Goal: Find specific page/section: Find specific page/section

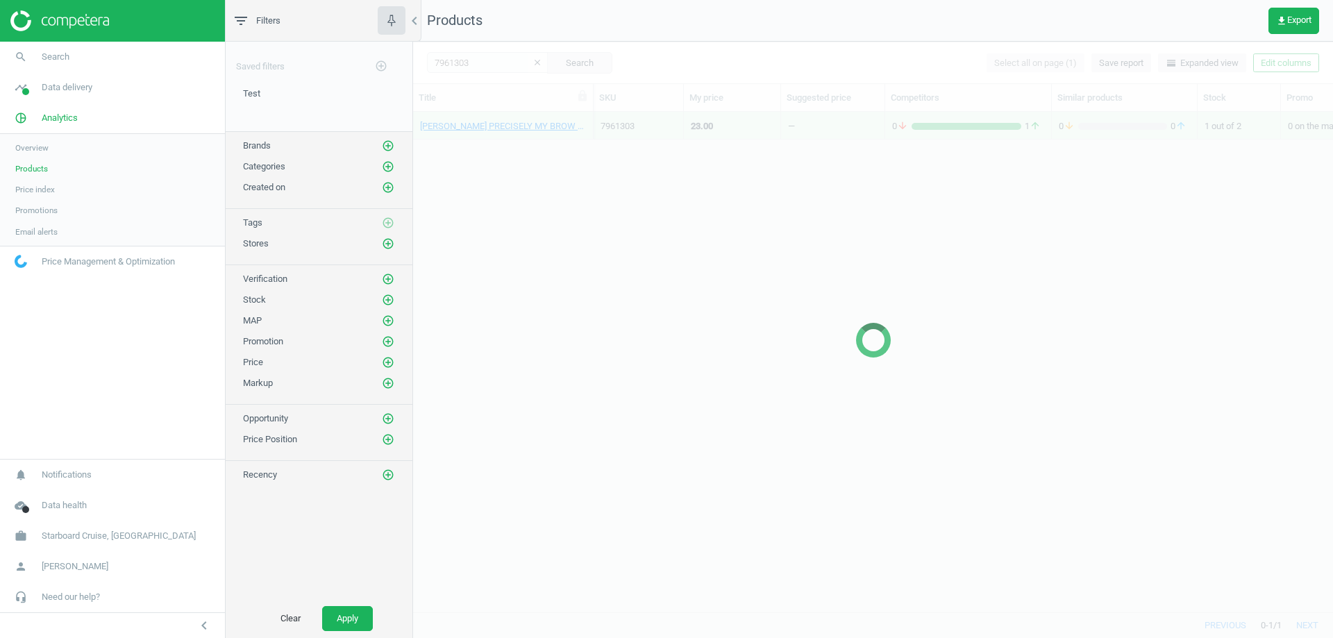
scroll to position [11, 11]
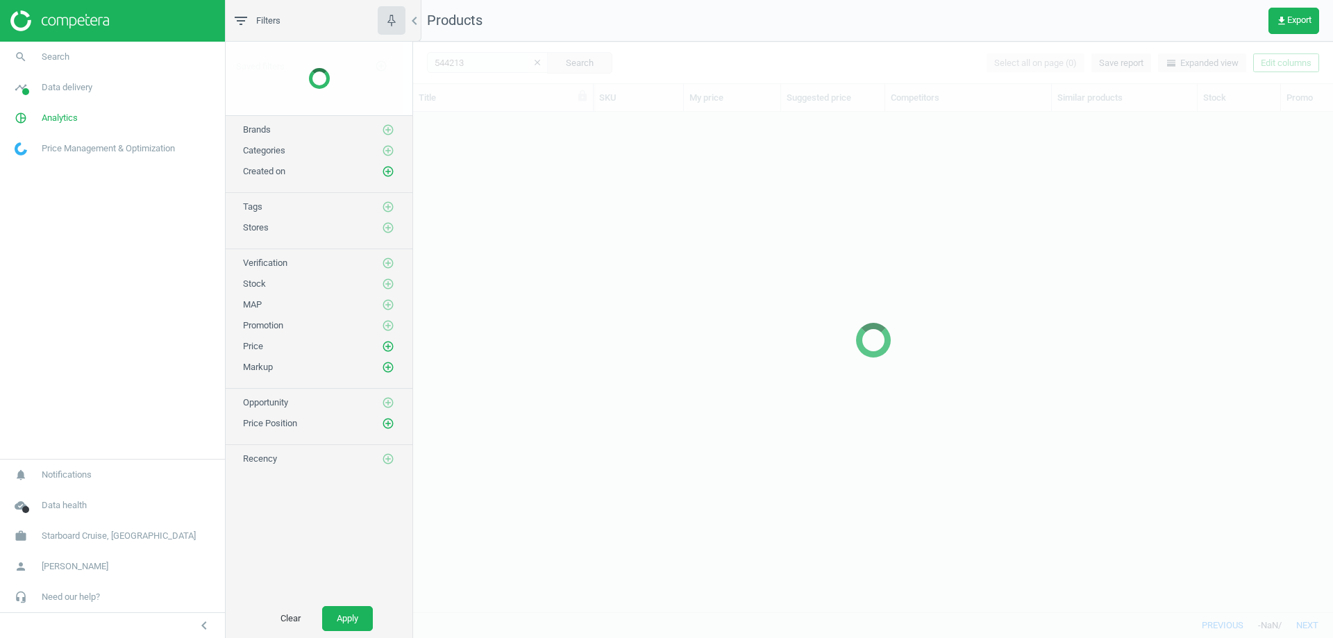
scroll to position [479, 909]
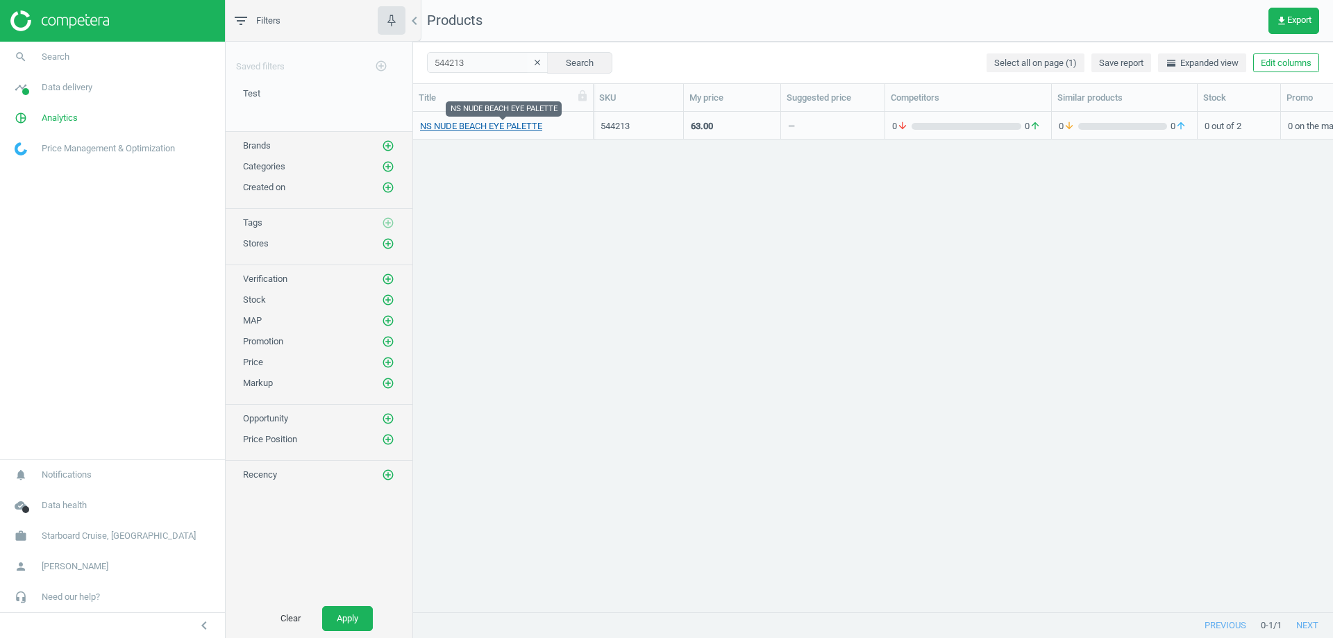
click at [493, 128] on link "NS NUDE BEACH EYE PALETTE" at bounding box center [481, 126] width 122 height 12
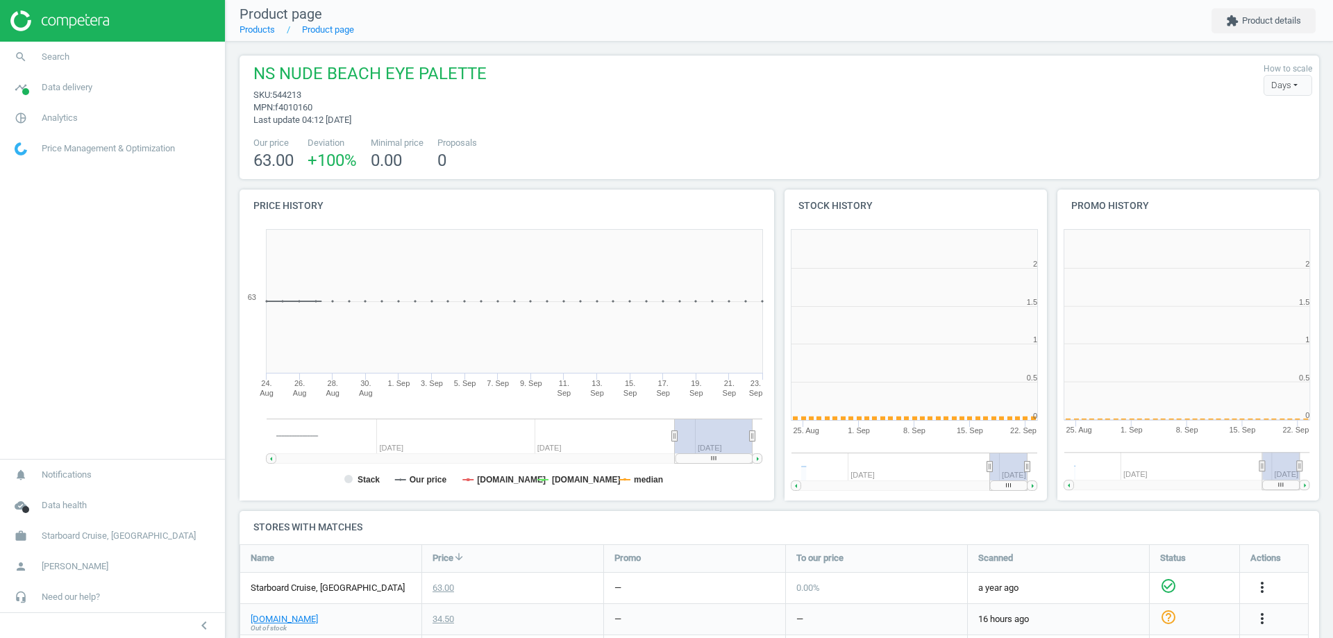
scroll to position [299, 281]
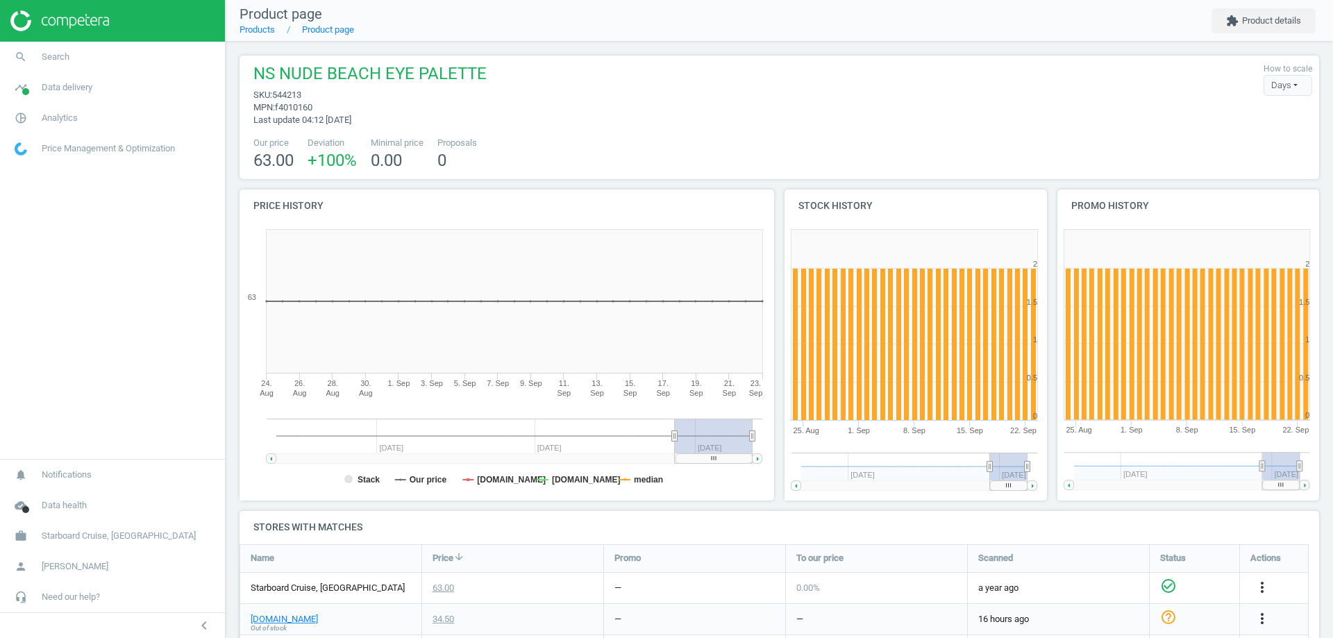
click at [291, 108] on span "f4010160" at bounding box center [293, 107] width 37 height 10
click at [292, 105] on span "f4010160" at bounding box center [293, 107] width 37 height 10
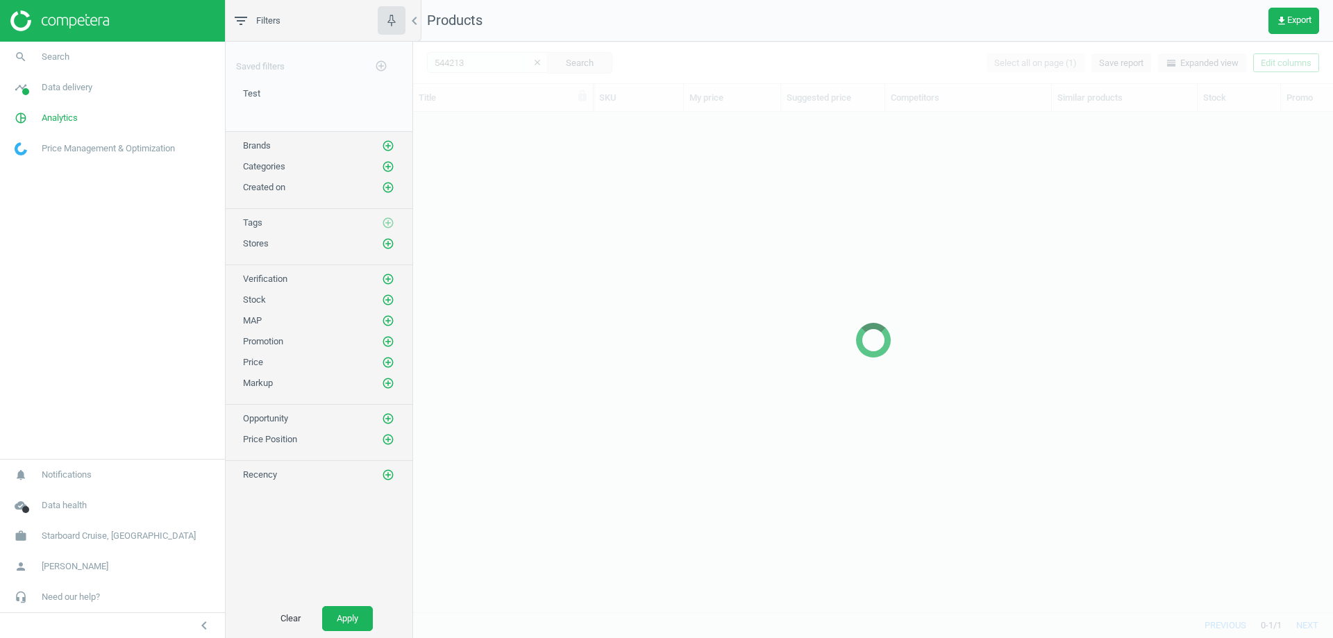
scroll to position [479, 909]
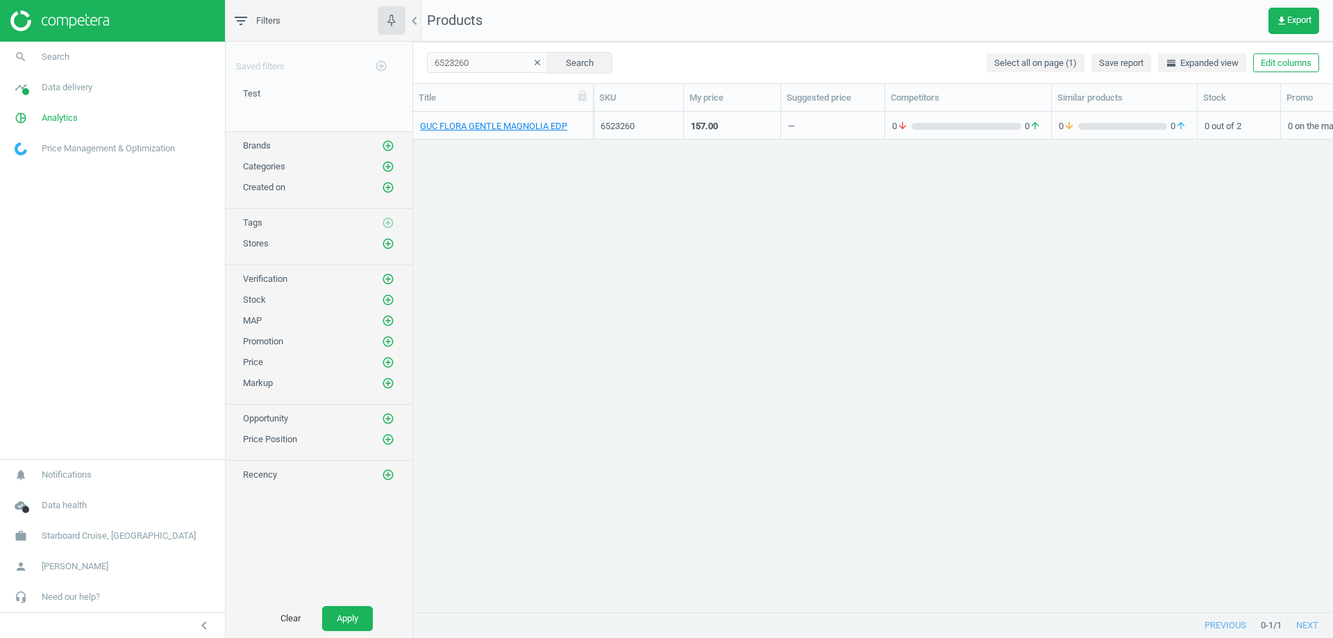
scroll to position [11, 11]
click at [466, 121] on link "GUC FLORA GENTLE MAGNOLIA EDP" at bounding box center [493, 126] width 147 height 12
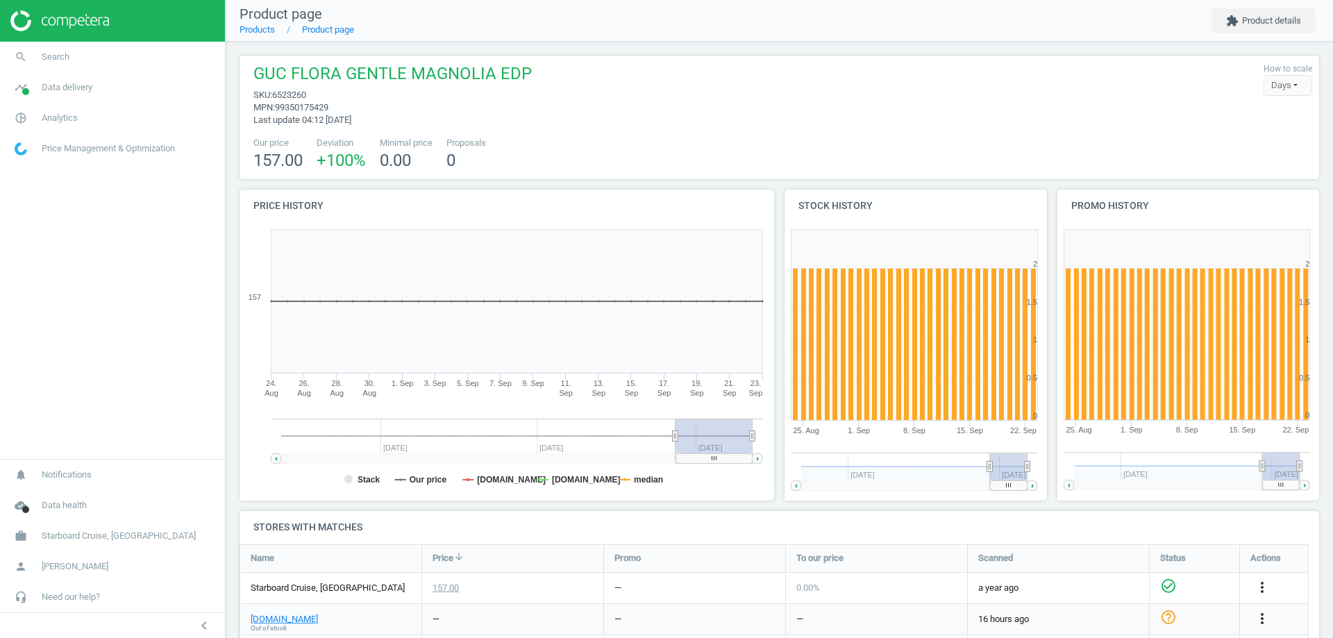
click at [308, 108] on span "99350175429" at bounding box center [301, 107] width 53 height 10
click at [258, 31] on link "Products" at bounding box center [256, 29] width 35 height 10
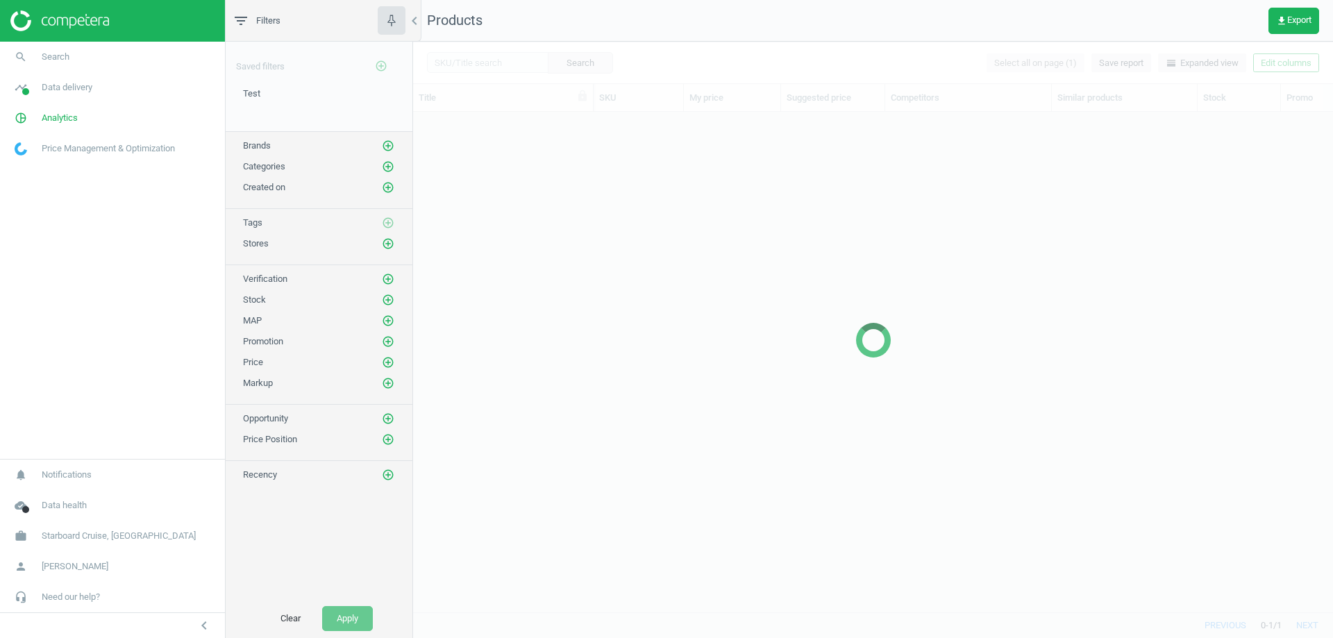
scroll to position [479, 909]
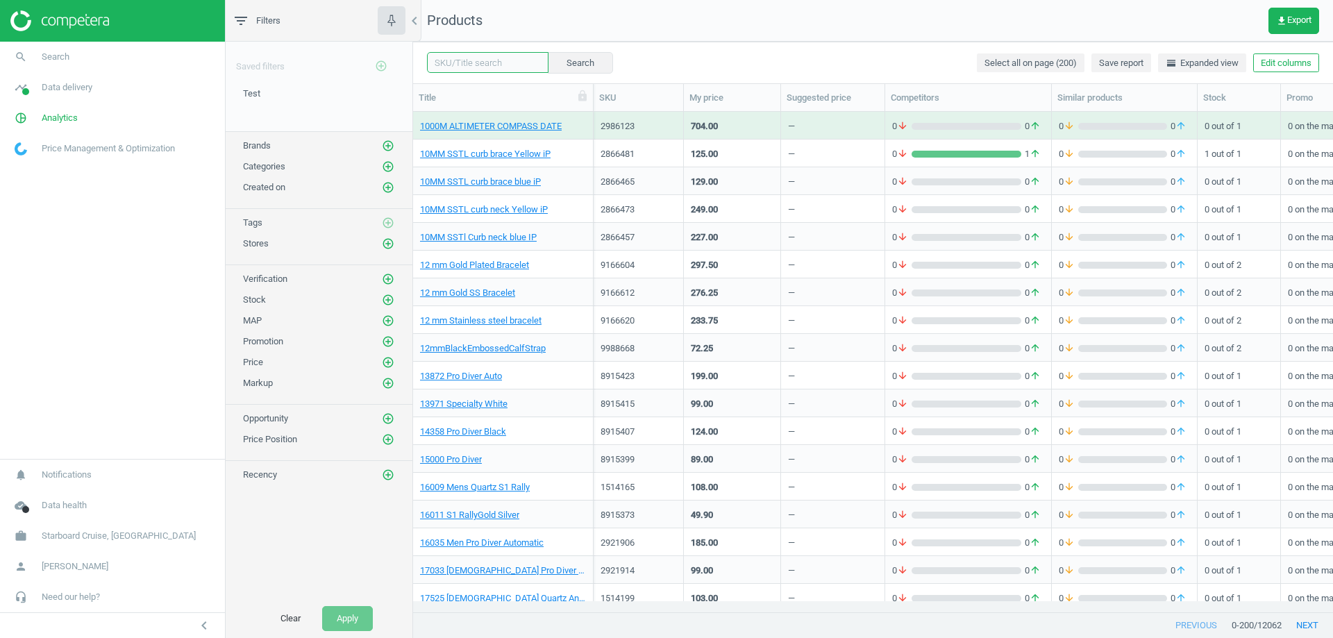
click at [463, 60] on input "text" at bounding box center [487, 62] width 121 height 21
paste input "1925841"
type input "1925841"
click at [579, 65] on button "Search" at bounding box center [579, 62] width 65 height 21
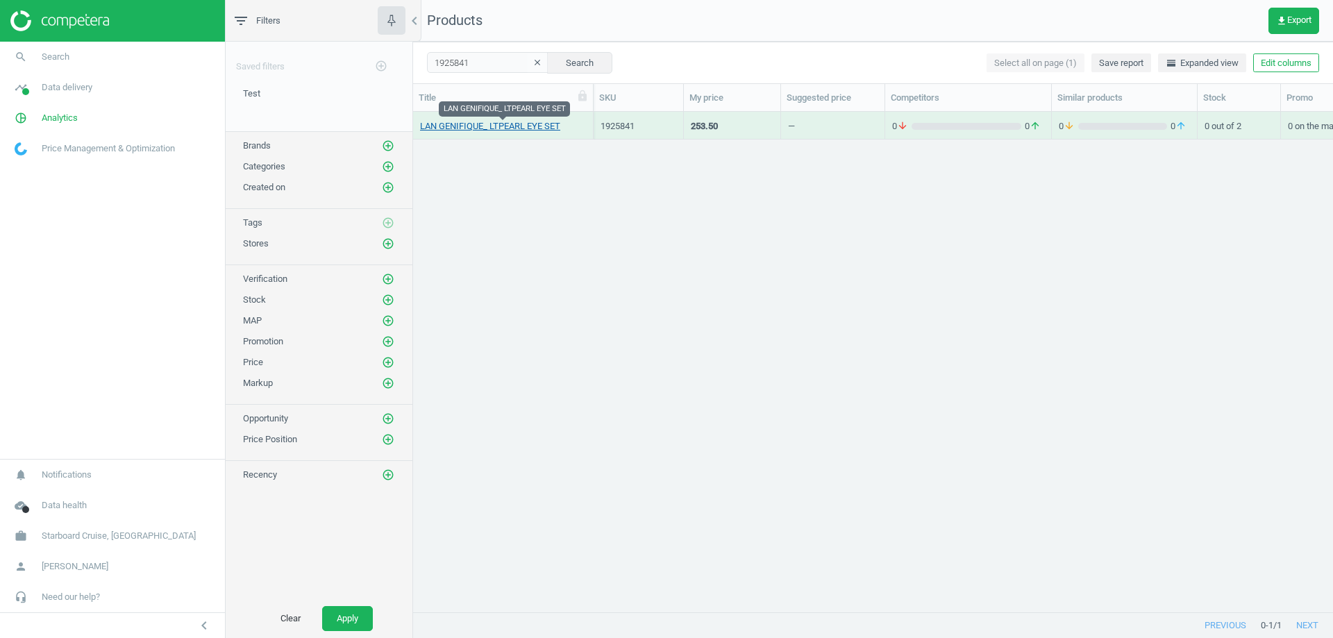
click at [477, 124] on link "LAN GENIFIQUE_ LTPEARL EYE SET" at bounding box center [490, 126] width 140 height 12
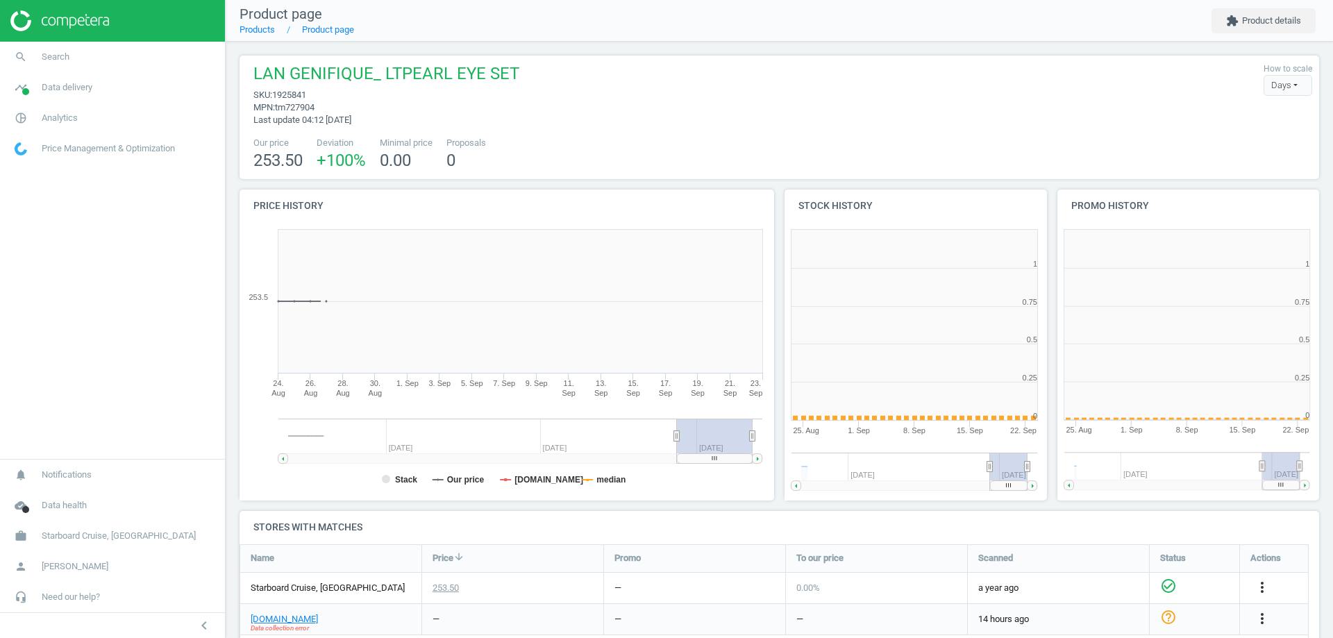
scroll to position [299, 281]
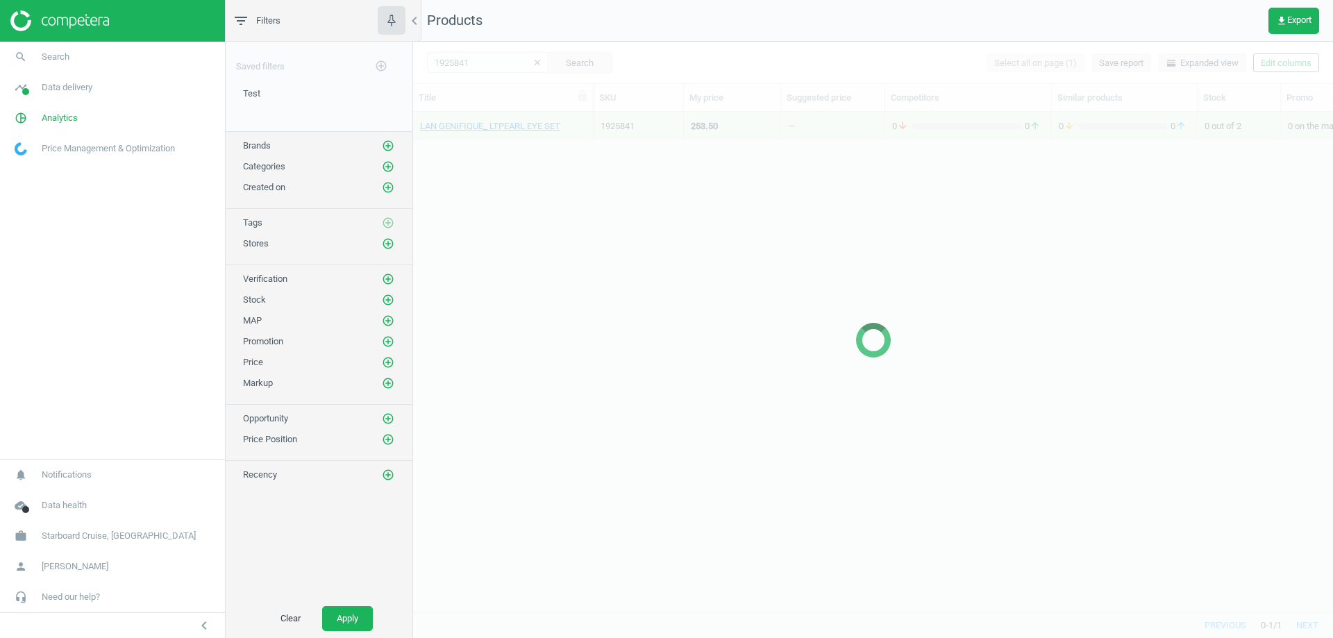
scroll to position [11, 11]
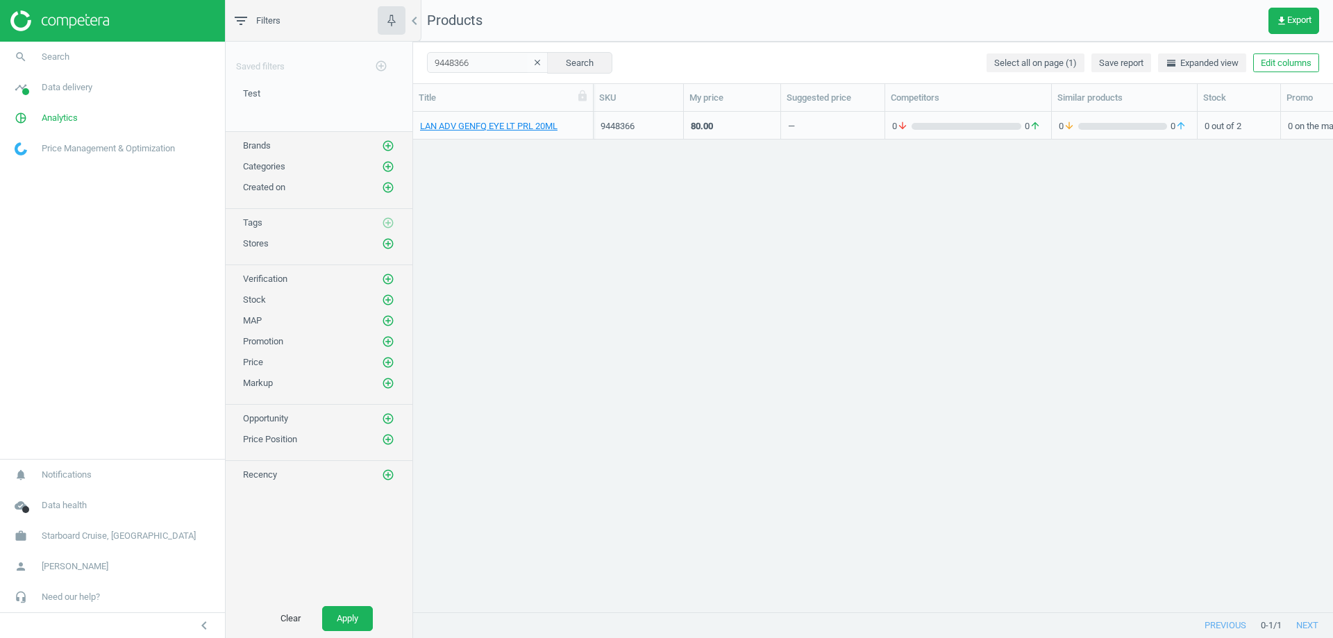
scroll to position [11, 11]
click at [476, 124] on link "LAN ADV GENFQ EYE LT PRL 20ML" at bounding box center [488, 126] width 137 height 12
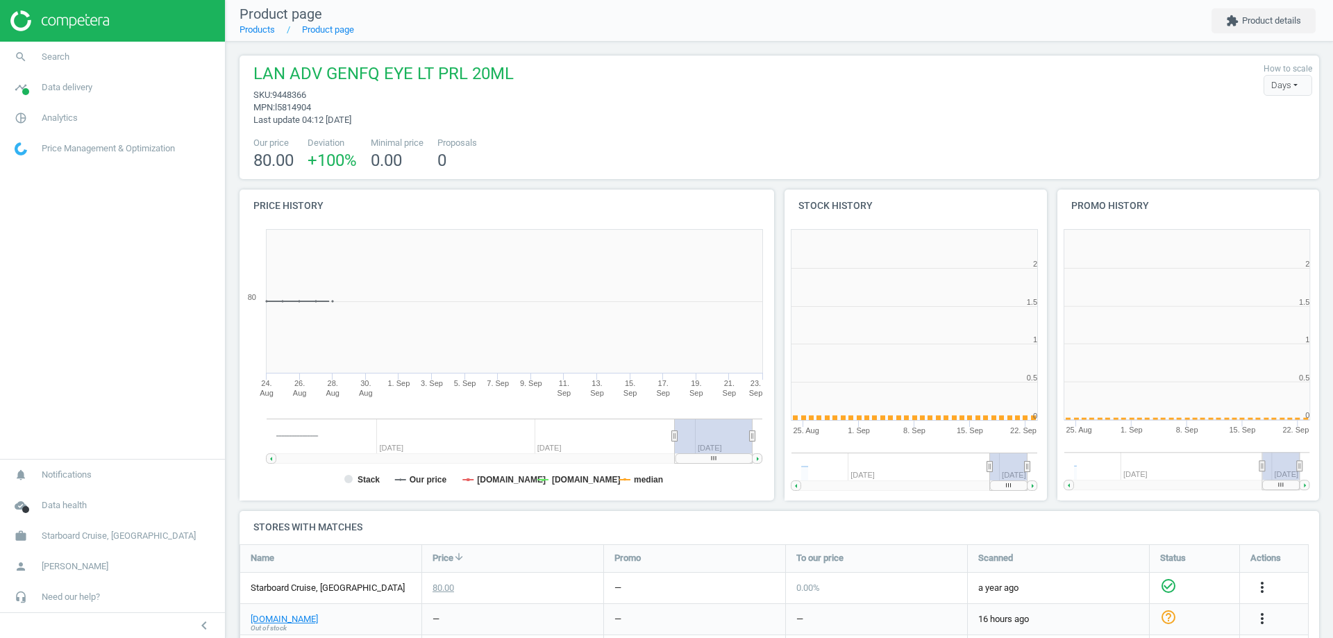
scroll to position [299, 281]
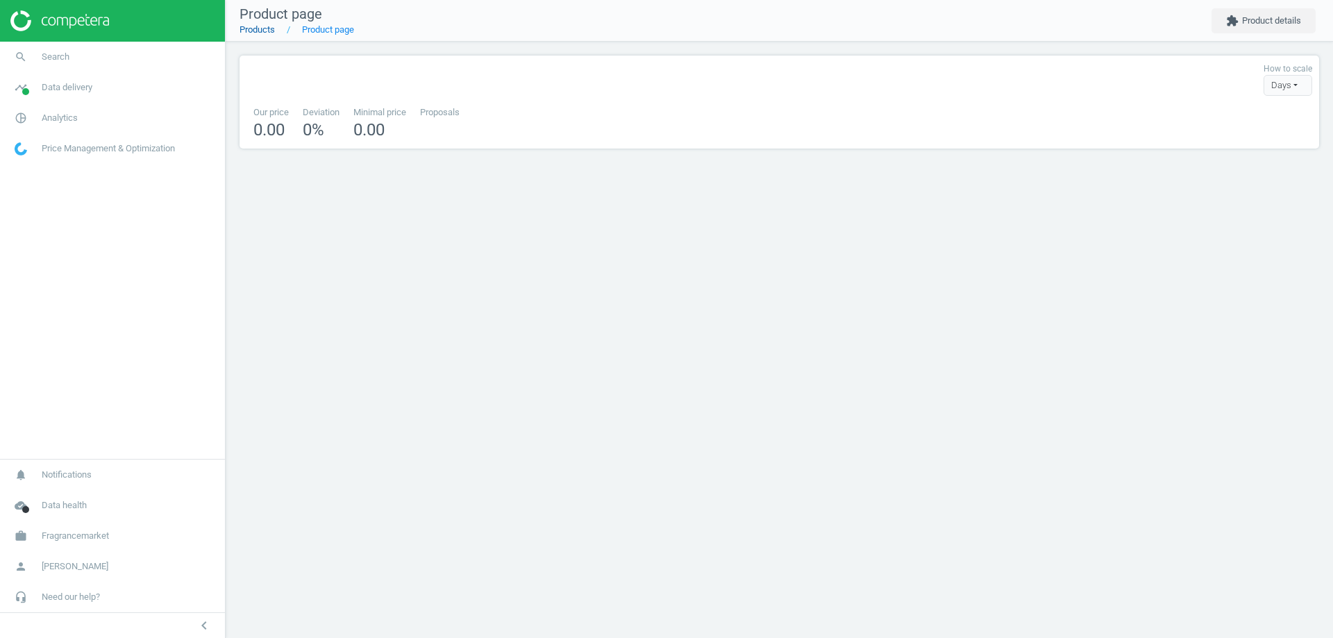
click at [255, 26] on link "Products" at bounding box center [256, 29] width 35 height 10
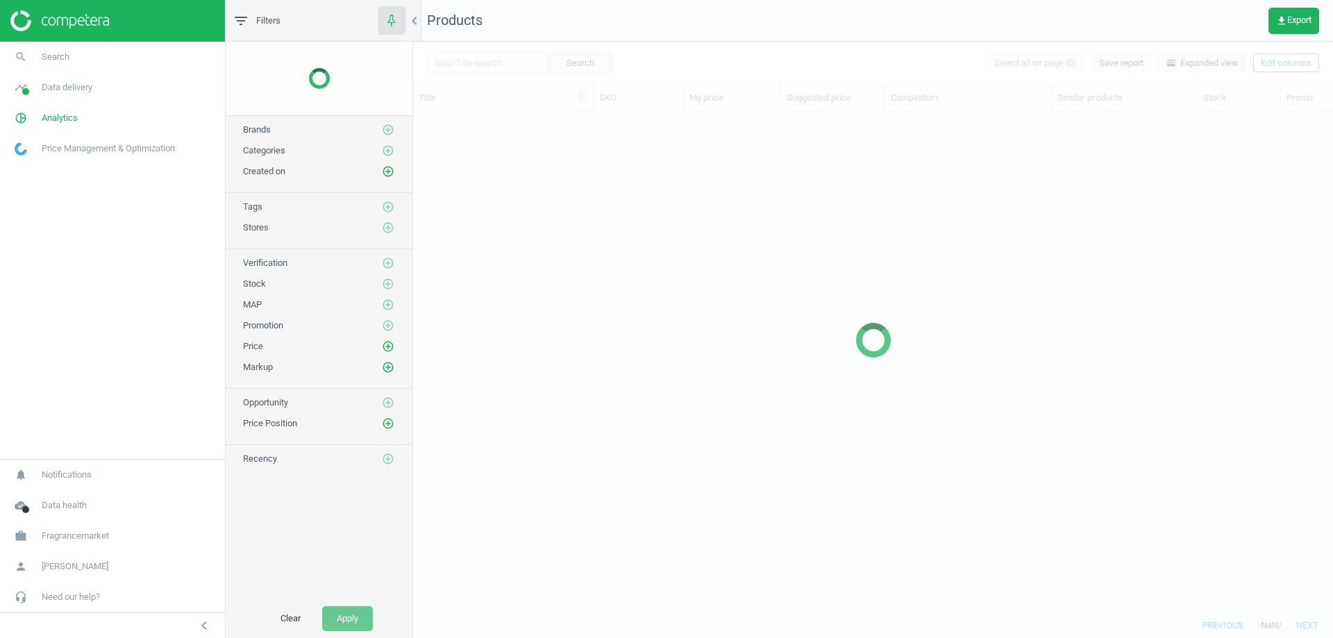
scroll to position [479, 909]
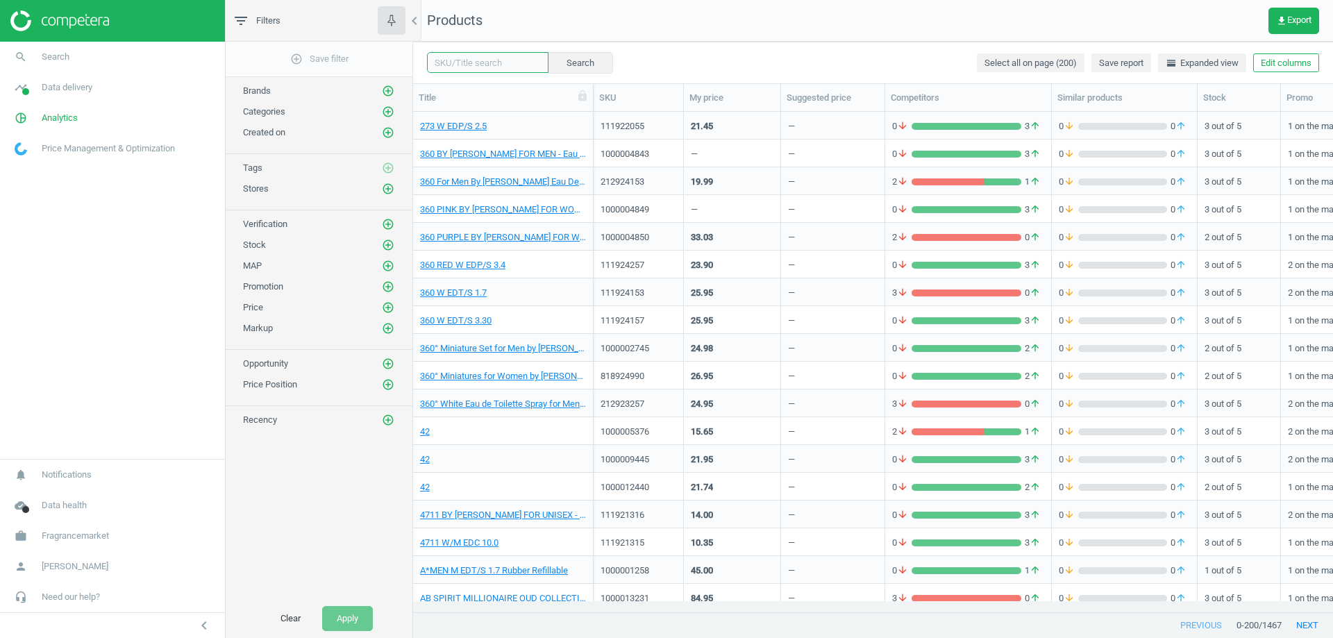
click at [477, 68] on input "text" at bounding box center [487, 62] width 121 height 21
paste input "1000006084"
type input "1000006084"
click at [568, 58] on button "Search" at bounding box center [579, 62] width 65 height 21
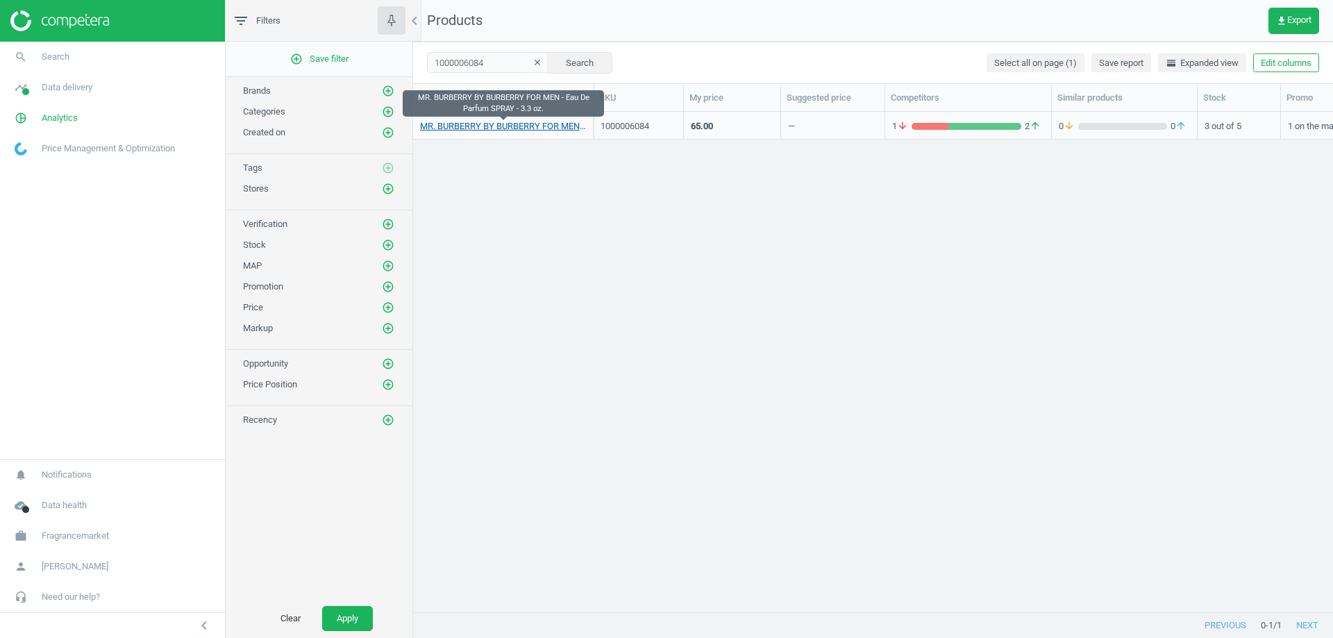
click at [537, 121] on link "MR. BURBERRY BY BURBERRY FOR MEN - Eau De Parfum SPRAY - 3.3 oz." at bounding box center [503, 126] width 166 height 12
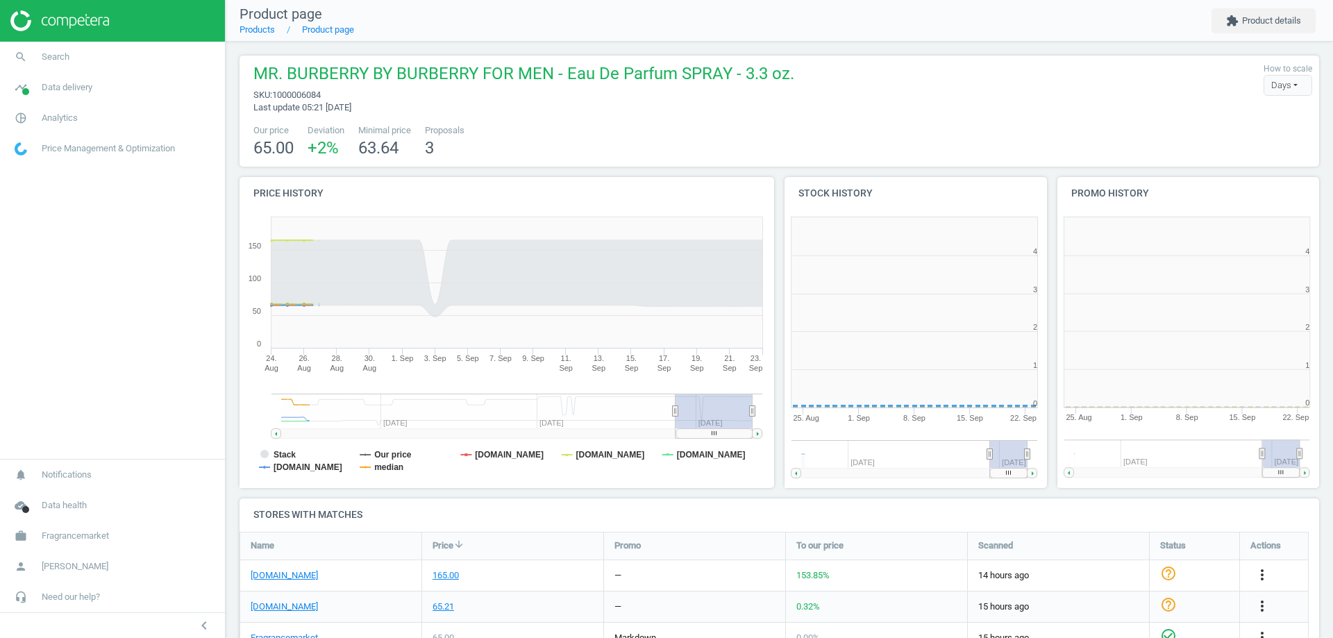
scroll to position [299, 281]
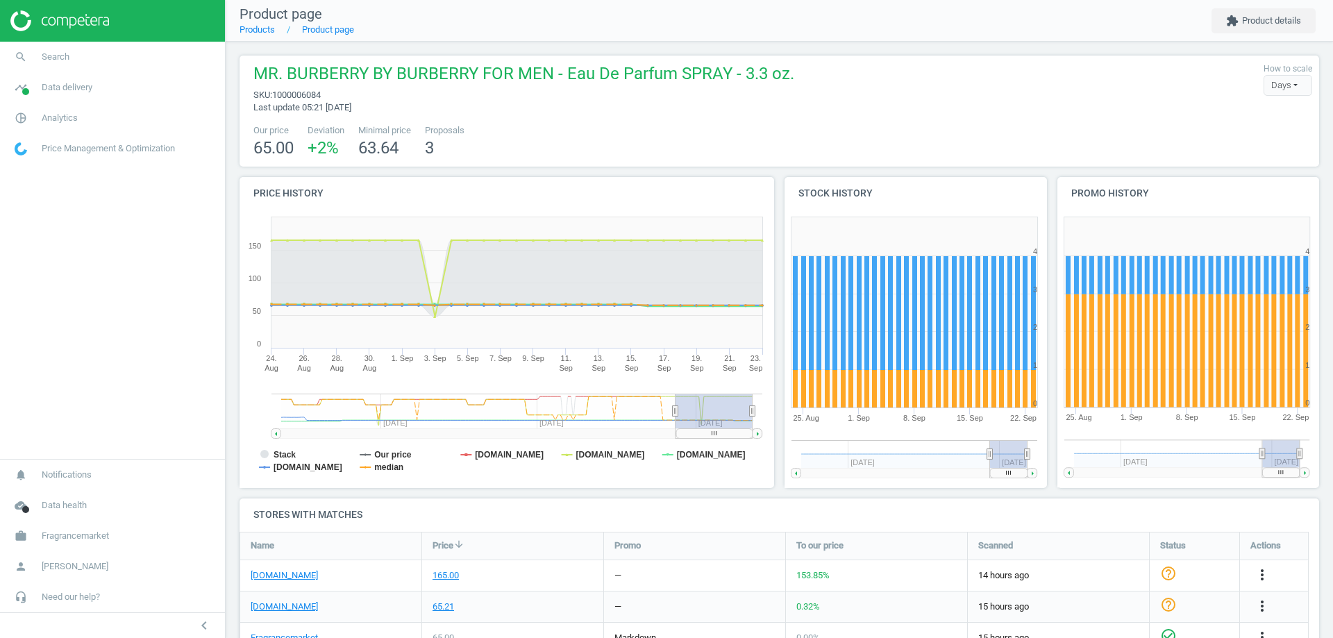
click at [258, 74] on span "MR. BURBERRY BY BURBERRY FOR MEN - Eau De Parfum SPRAY - 3.3 oz." at bounding box center [523, 75] width 541 height 26
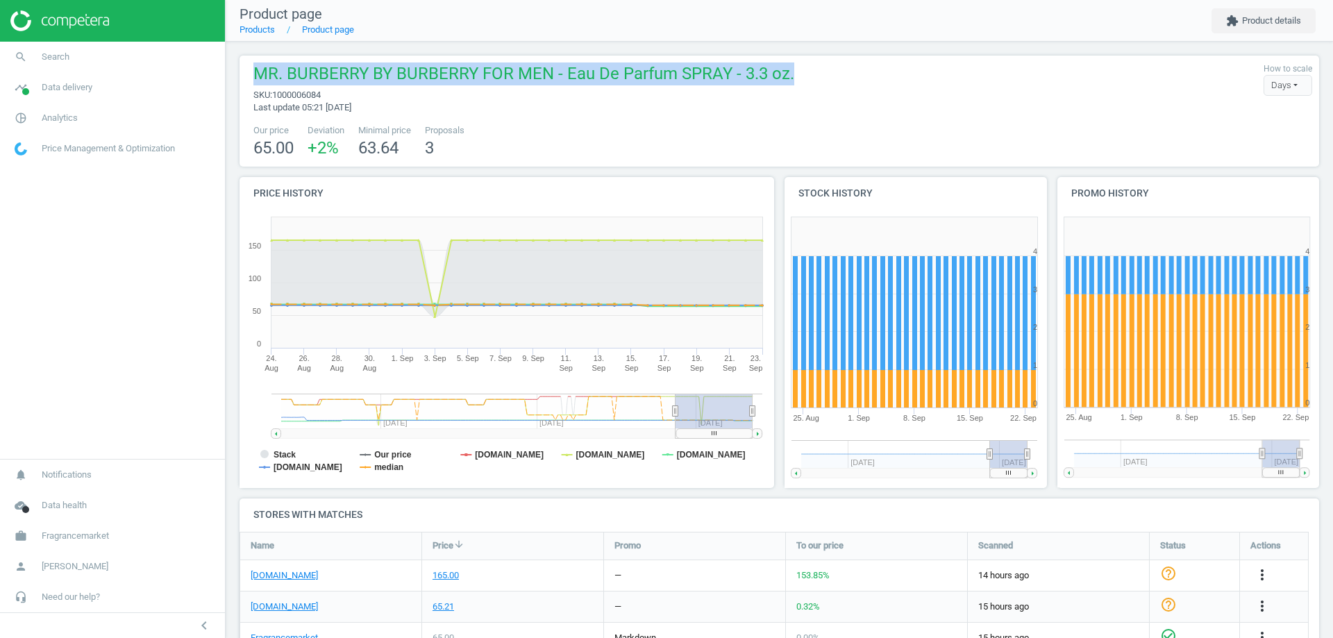
drag, startPoint x: 258, startPoint y: 74, endPoint x: 315, endPoint y: 74, distance: 56.9
click at [315, 74] on span "MR. BURBERRY BY BURBERRY FOR MEN - Eau De Parfum SPRAY - 3.3 oz." at bounding box center [523, 75] width 541 height 26
click at [375, 70] on span "MR. BURBERRY BY BURBERRY FOR MEN - Eau De Parfum SPRAY - 3.3 oz." at bounding box center [523, 75] width 541 height 26
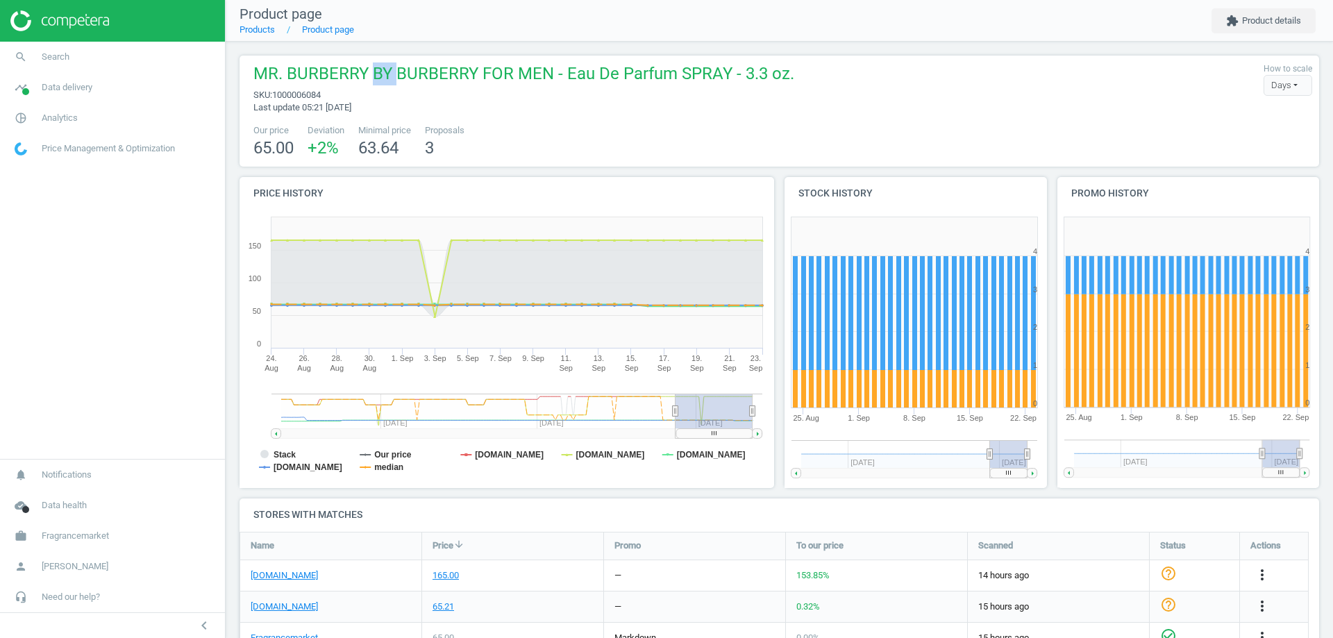
click at [375, 70] on span "MR. BURBERRY BY BURBERRY FOR MEN - Eau De Parfum SPRAY - 3.3 oz." at bounding box center [523, 75] width 541 height 26
click at [260, 68] on span "MR. BURBERRY BY BURBERRY FOR MEN - Eau De Parfum SPRAY - 3.3 oz." at bounding box center [523, 75] width 541 height 26
drag, startPoint x: 260, startPoint y: 68, endPoint x: 323, endPoint y: 78, distance: 64.6
click at [321, 77] on span "MR. BURBERRY BY BURBERRY FOR MEN - Eau De Parfum SPRAY - 3.3 oz." at bounding box center [523, 75] width 541 height 26
click at [330, 78] on span "MR. BURBERRY BY BURBERRY FOR MEN - Eau De Parfum SPRAY - 3.3 oz." at bounding box center [523, 75] width 541 height 26
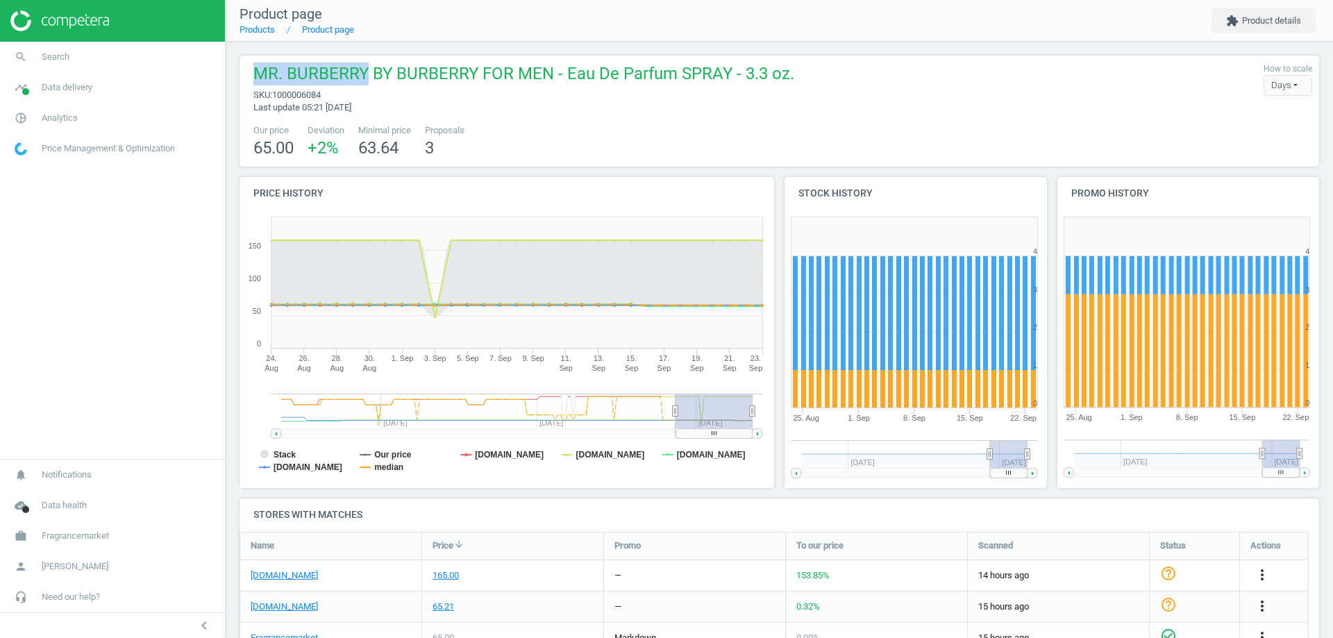
copy span "MR. BURBERRY"
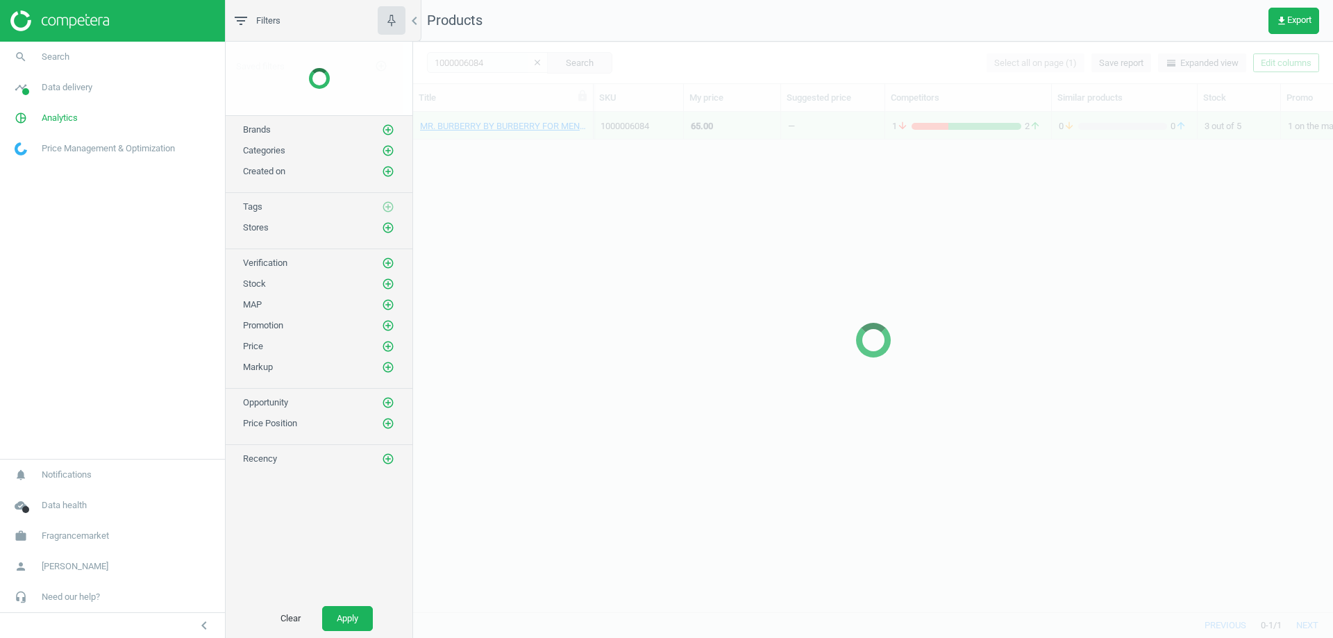
scroll to position [479, 909]
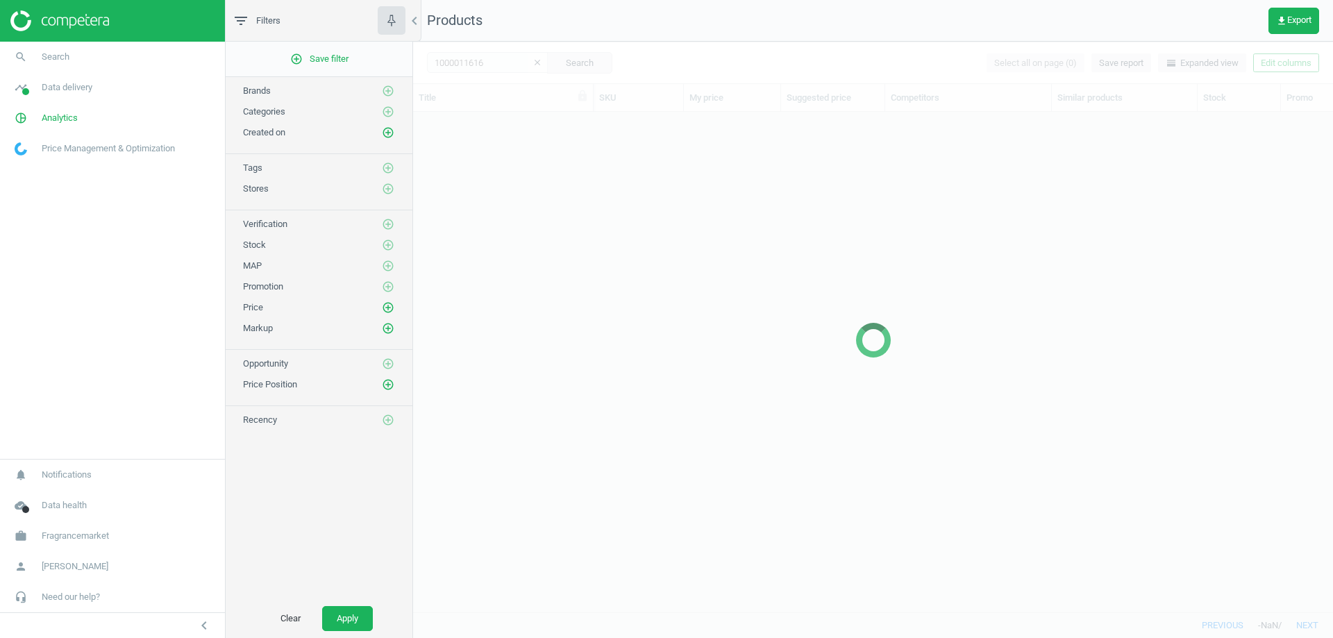
scroll to position [479, 909]
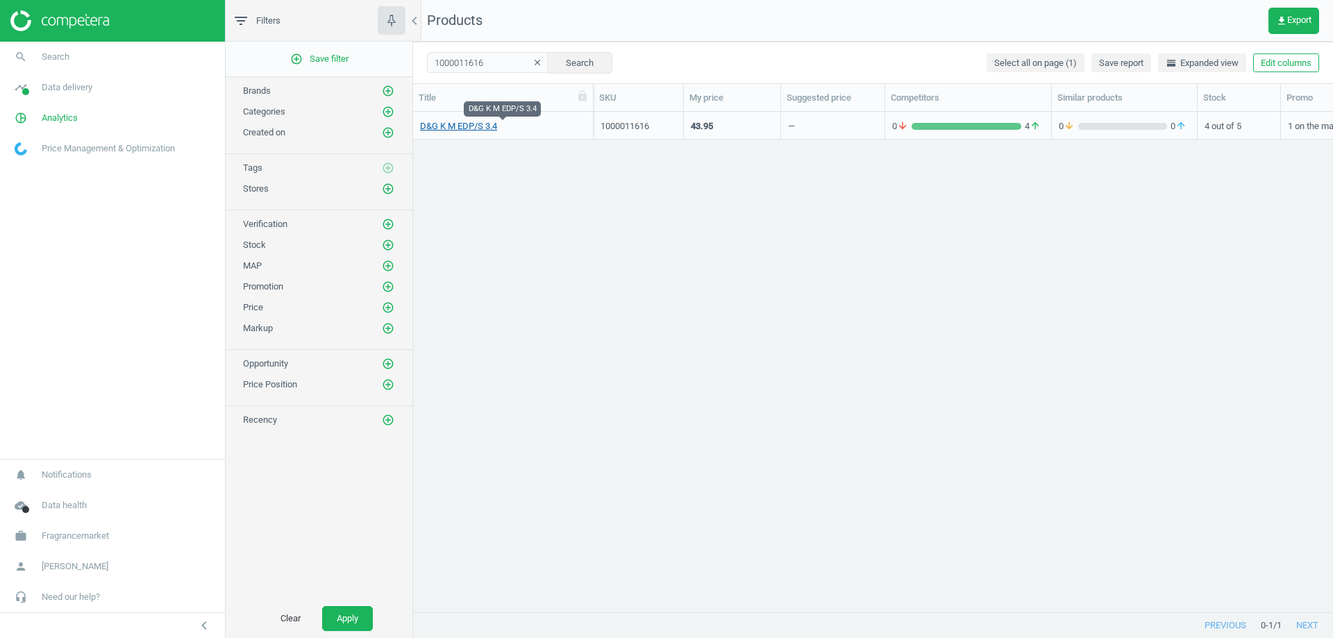
click at [464, 127] on link "D&G K M EDP/S 3.4" at bounding box center [458, 126] width 77 height 12
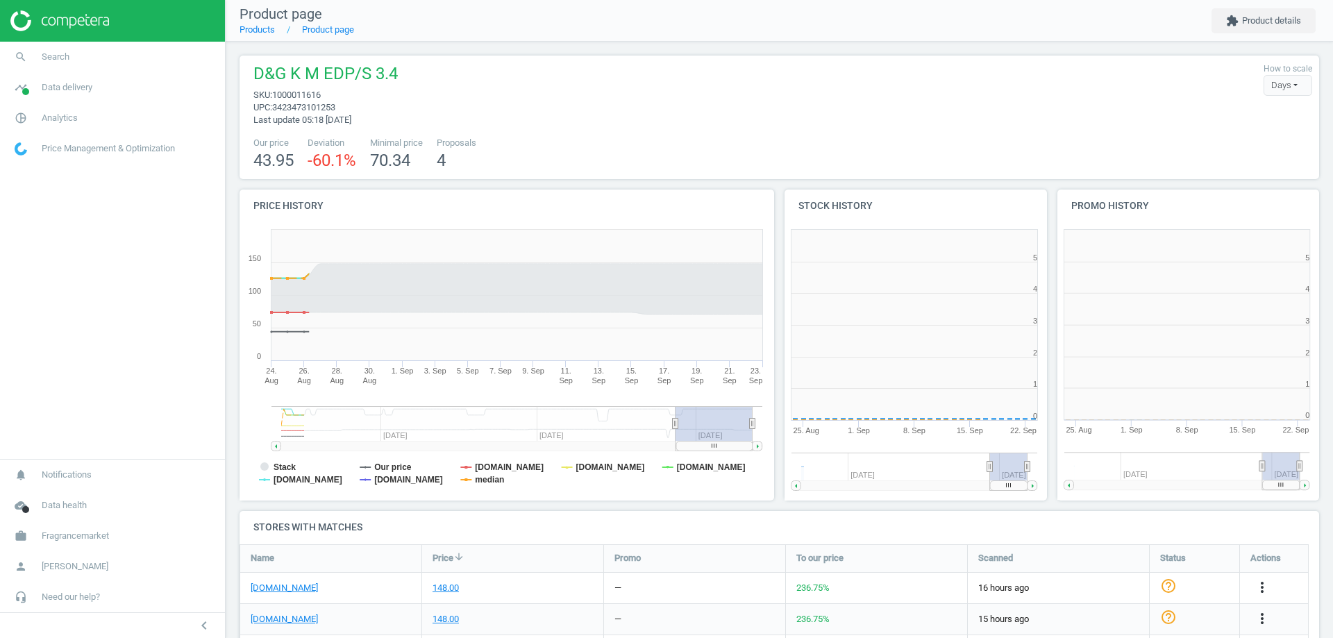
scroll to position [299, 281]
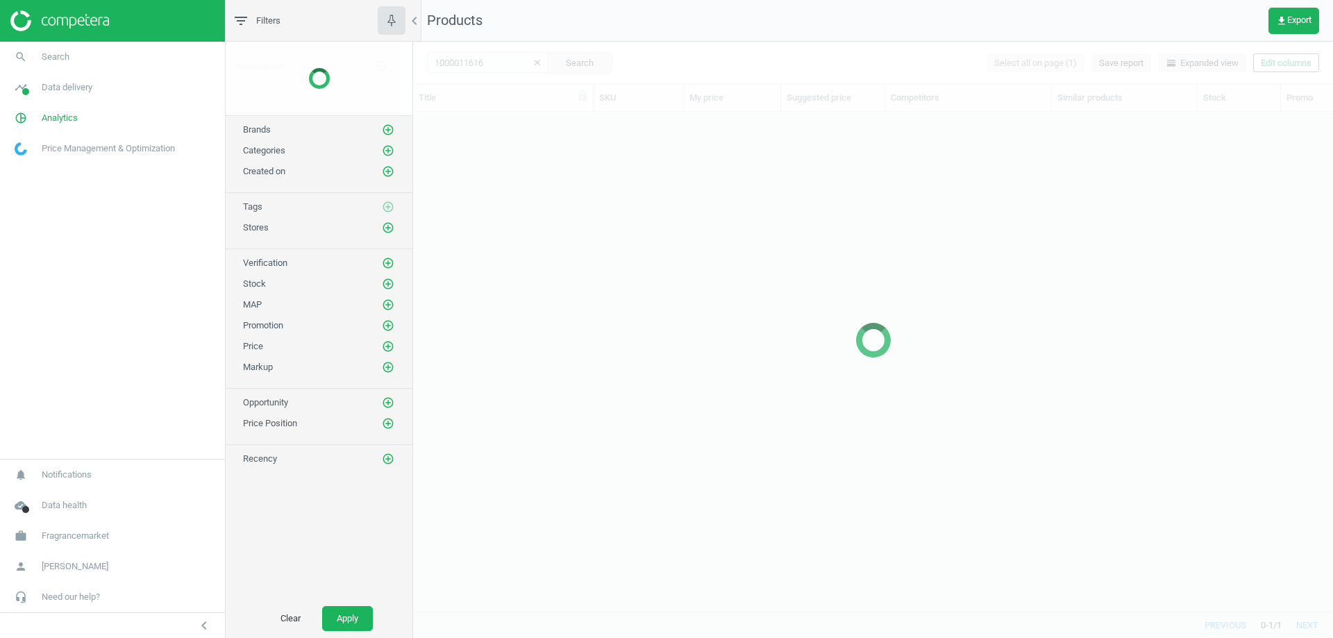
scroll to position [479, 909]
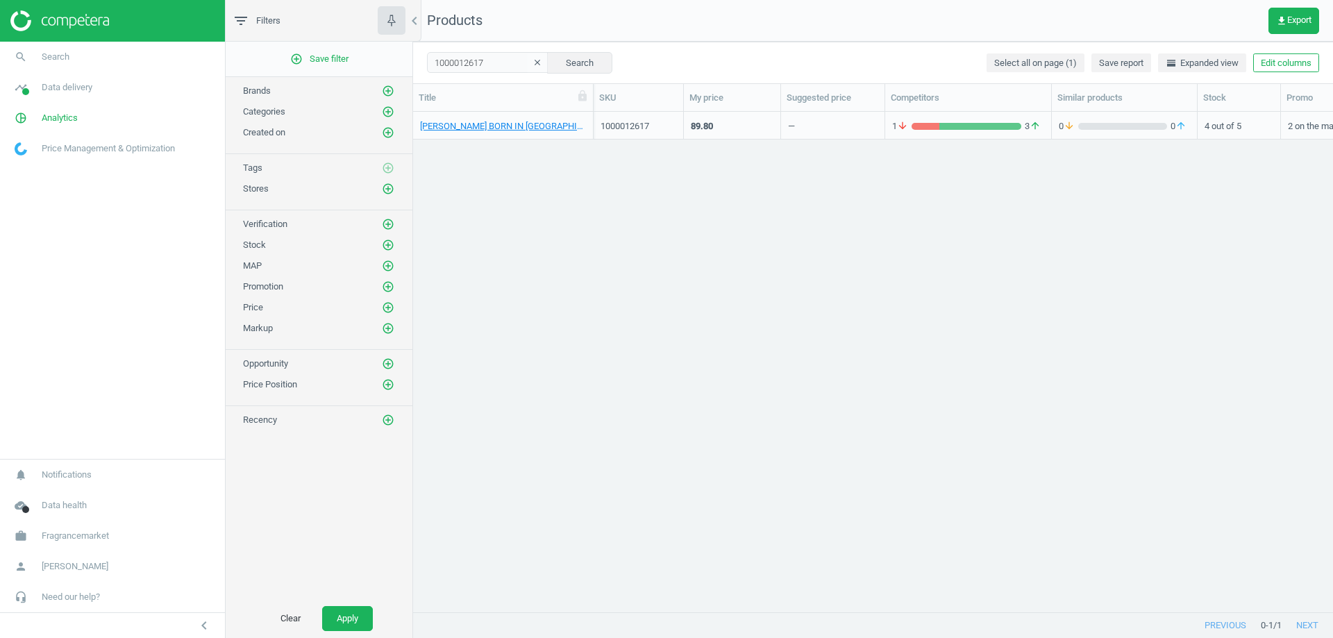
scroll to position [11, 11]
click at [466, 124] on link "VALENTINO BORN IN ROMA YELLOW DREAM W EDP/S 3.4" at bounding box center [503, 126] width 166 height 12
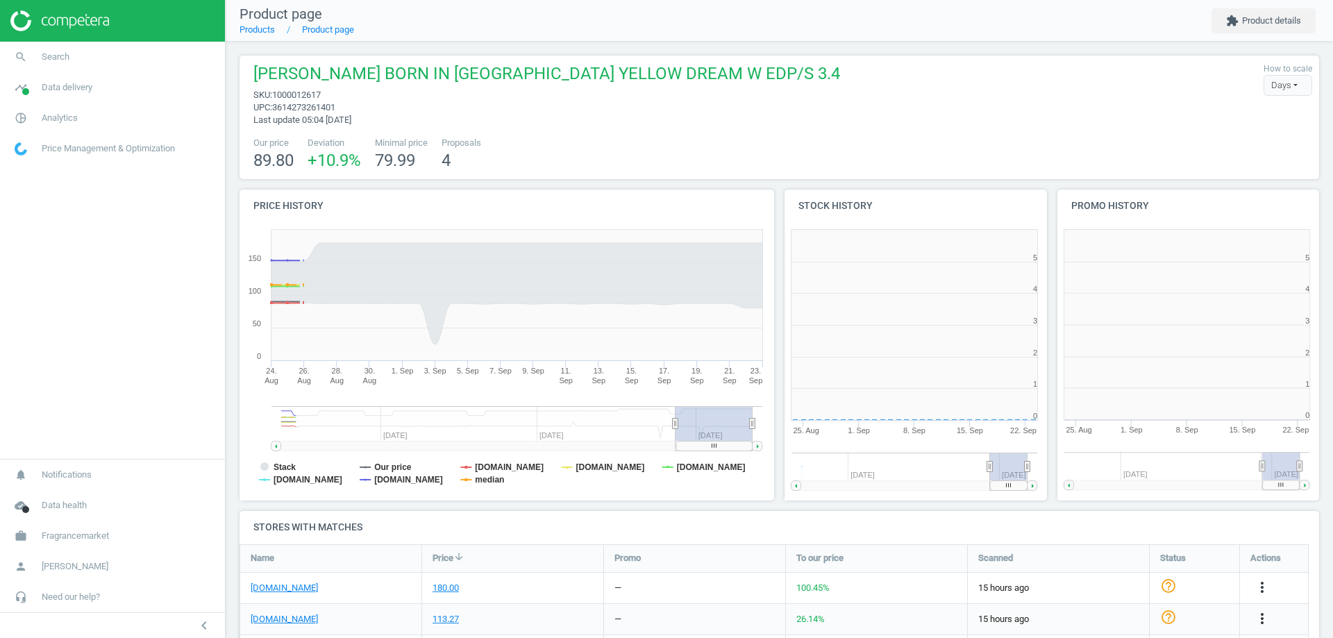
scroll to position [299, 281]
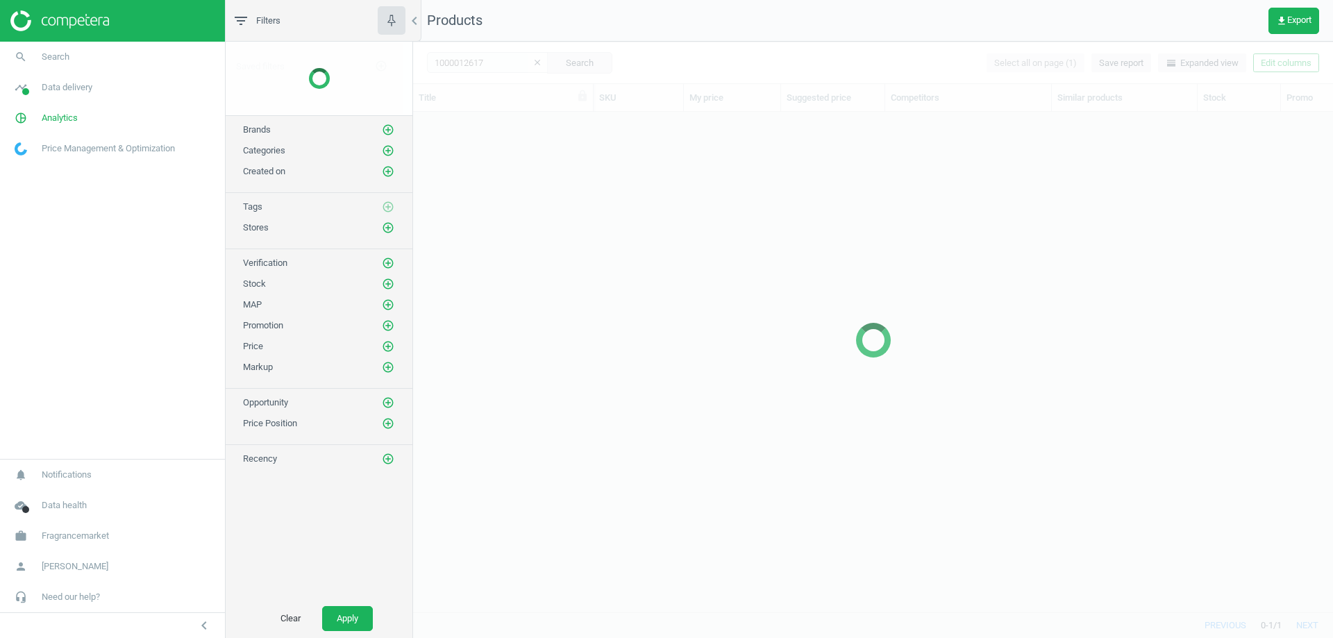
scroll to position [479, 909]
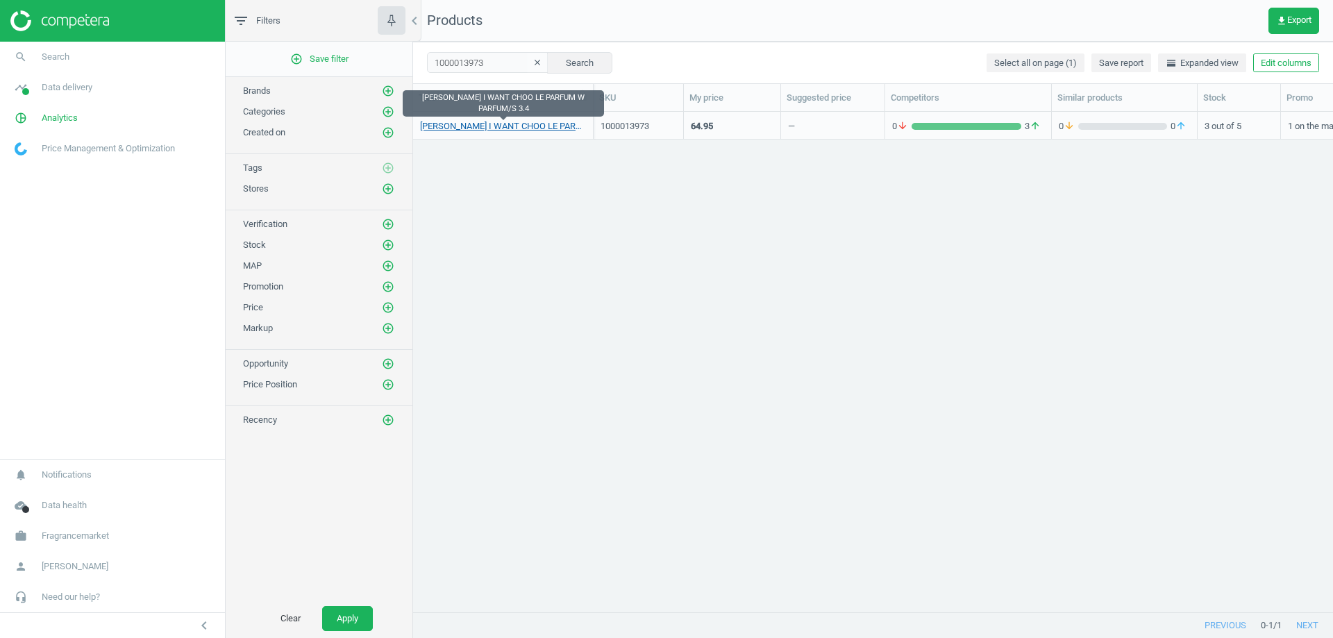
click at [445, 128] on link "[PERSON_NAME] I WANT CHOO LE PARFUM W PARFUM/S 3.4" at bounding box center [503, 126] width 166 height 12
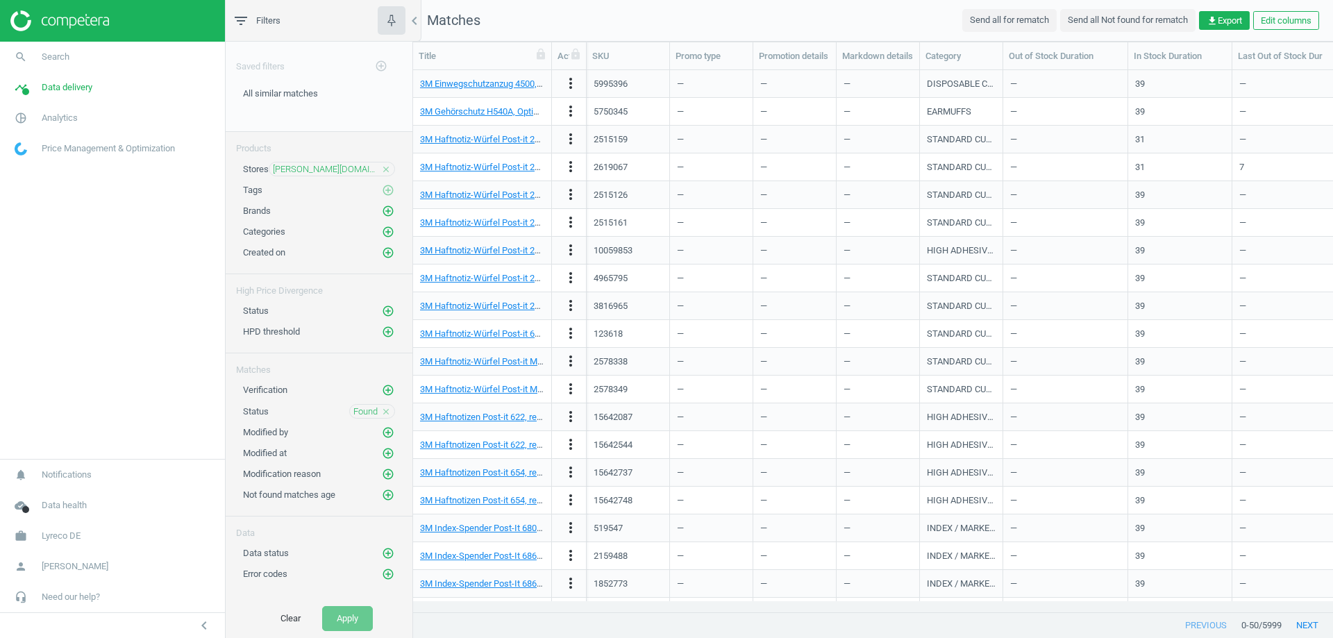
scroll to position [521, 909]
